Goal: Transaction & Acquisition: Book appointment/travel/reservation

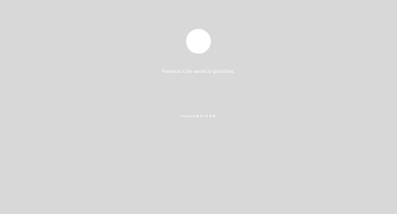
select select "es"
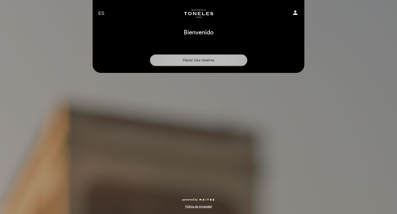
click at [205, 60] on button "Hacer una reserva" at bounding box center [199, 60] width 98 height 12
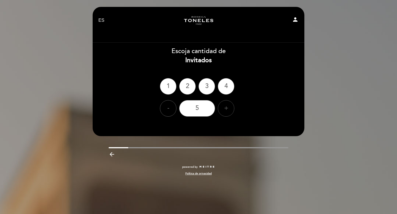
click at [227, 108] on div "+" at bounding box center [226, 108] width 17 height 17
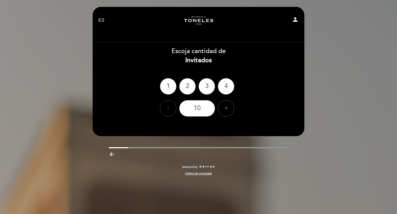
click at [167, 108] on div "-" at bounding box center [168, 108] width 17 height 17
click at [167, 107] on div "-" at bounding box center [168, 108] width 17 height 17
click at [193, 107] on div "8" at bounding box center [197, 108] width 36 height 17
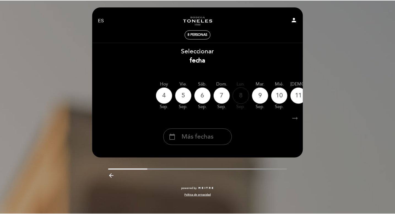
scroll to position [0, 162]
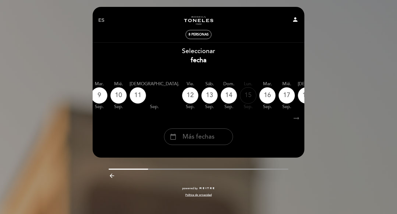
click at [355, 95] on icon "calendar_today" at bounding box center [358, 95] width 7 height 9
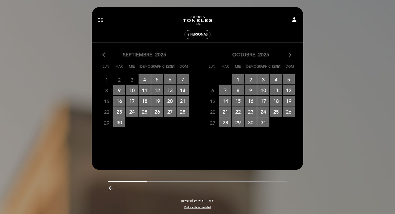
click at [291, 50] on section "arrow_back_ios [DATE] arrow_forward_ios Lun Mar Mié Jue Vie Sáb Dom 1 2 3 4 RES…" at bounding box center [198, 100] width 212 height 115
click at [290, 54] on icon "arrow_forward_ios" at bounding box center [290, 55] width 5 height 7
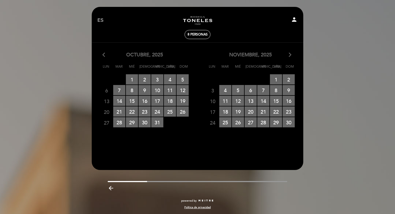
click at [290, 54] on icon "arrow_forward_ios" at bounding box center [290, 55] width 5 height 7
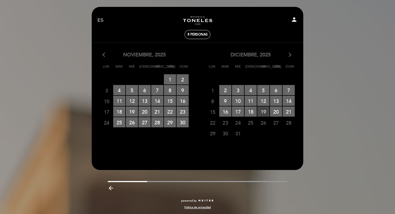
click at [267, 112] on span "19 RESERVAS DISPONIBLES" at bounding box center [263, 112] width 12 height 10
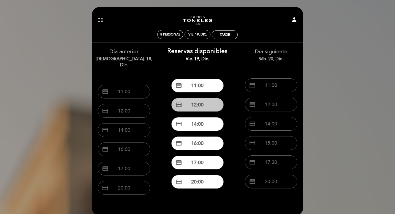
click at [199, 104] on button "credit_card 12:00" at bounding box center [197, 105] width 52 height 14
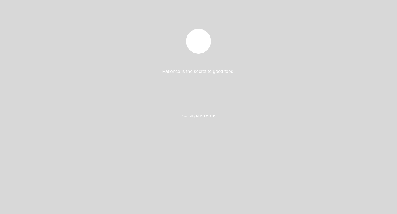
select select "es"
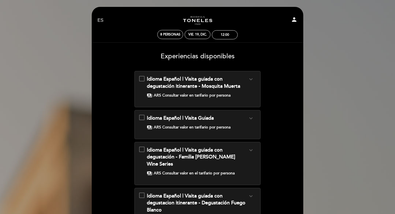
click at [197, 87] on span "Idioma Español | Visita guiada con degustación itinerante - Mosquita Muerta" at bounding box center [193, 82] width 93 height 13
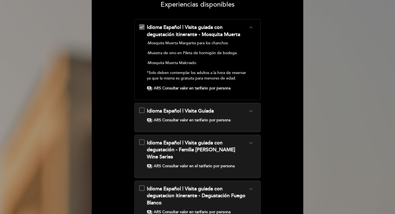
scroll to position [136, 0]
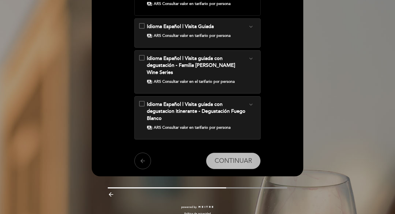
click at [233, 157] on span "CONTINUAR" at bounding box center [233, 161] width 37 height 8
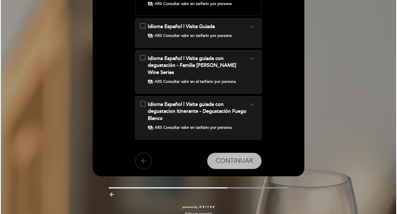
scroll to position [0, 0]
